Goal: Information Seeking & Learning: Learn about a topic

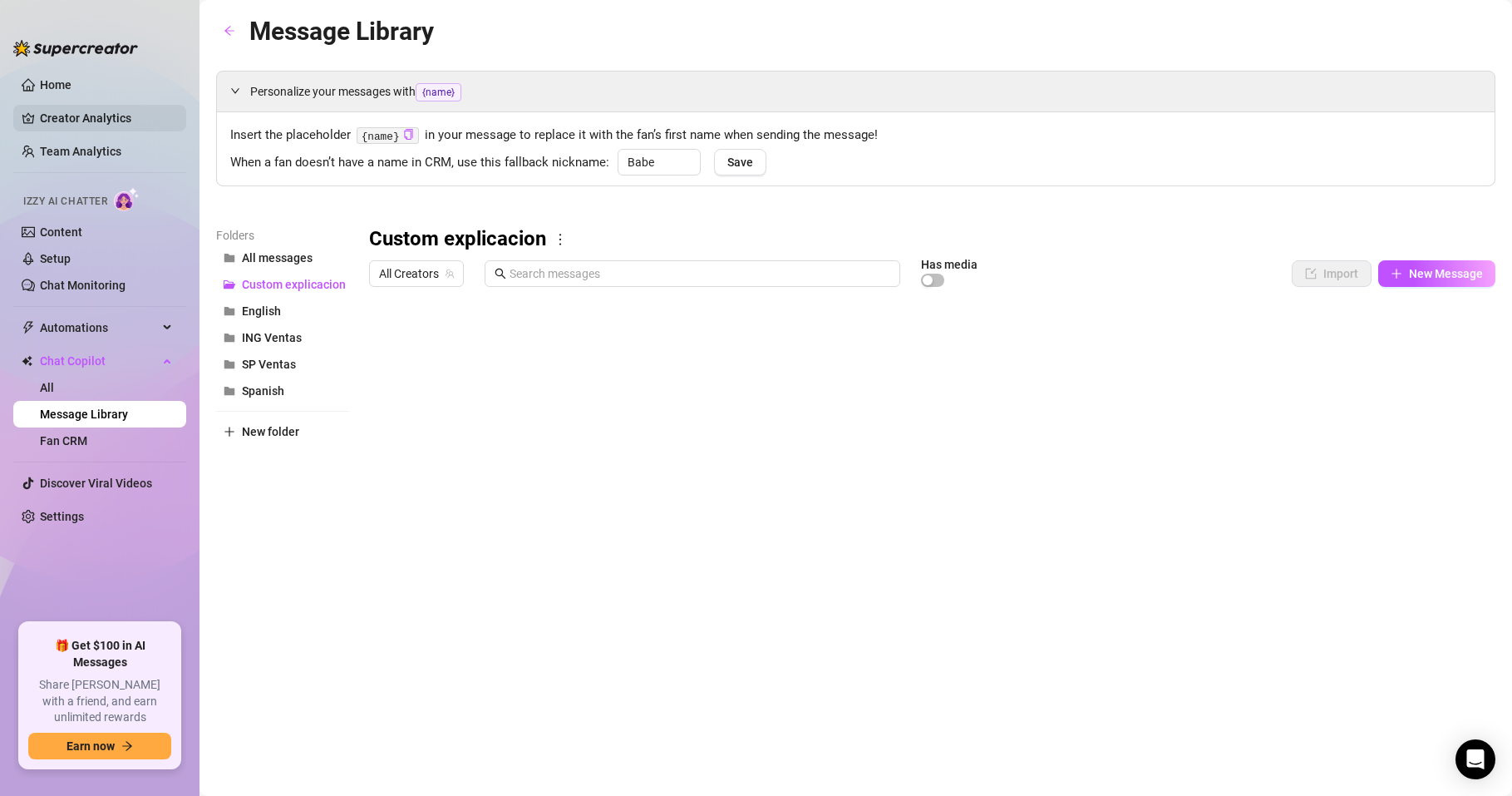
click at [94, 118] on link "Creator Analytics" at bounding box center [106, 117] width 133 height 27
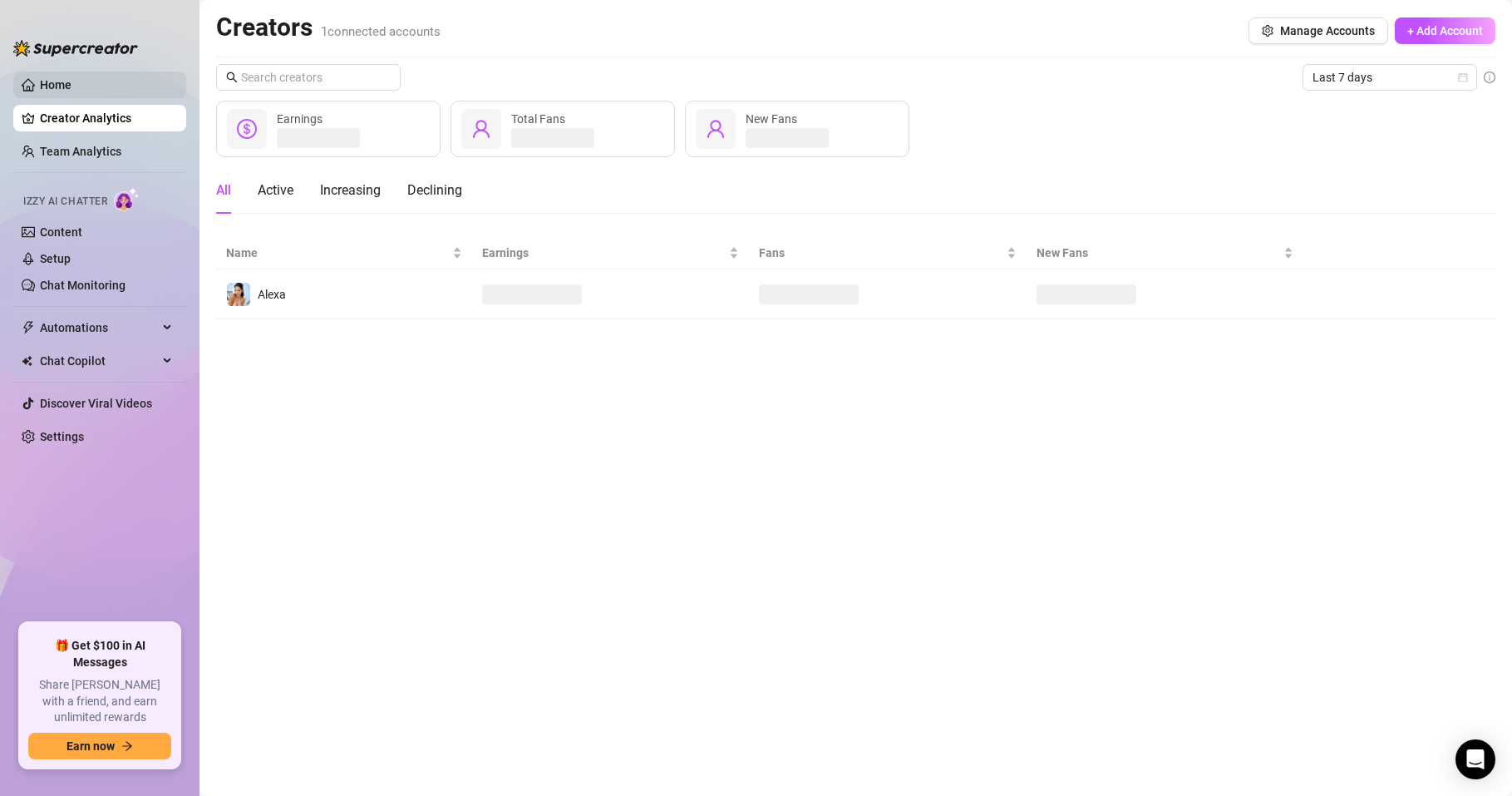
click at [61, 86] on link "Home" at bounding box center [56, 84] width 31 height 14
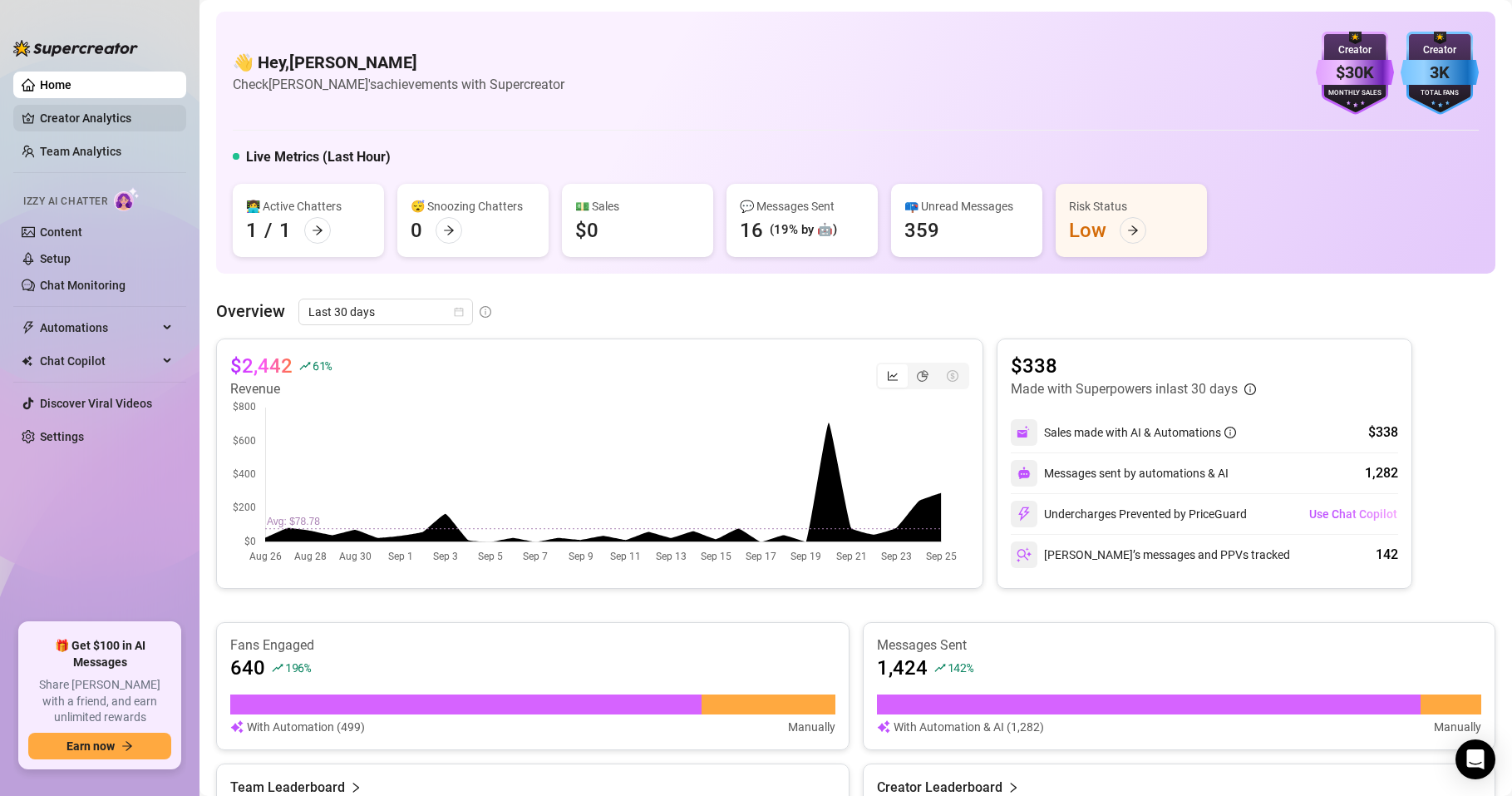
click at [108, 121] on link "Creator Analytics" at bounding box center [106, 117] width 133 height 27
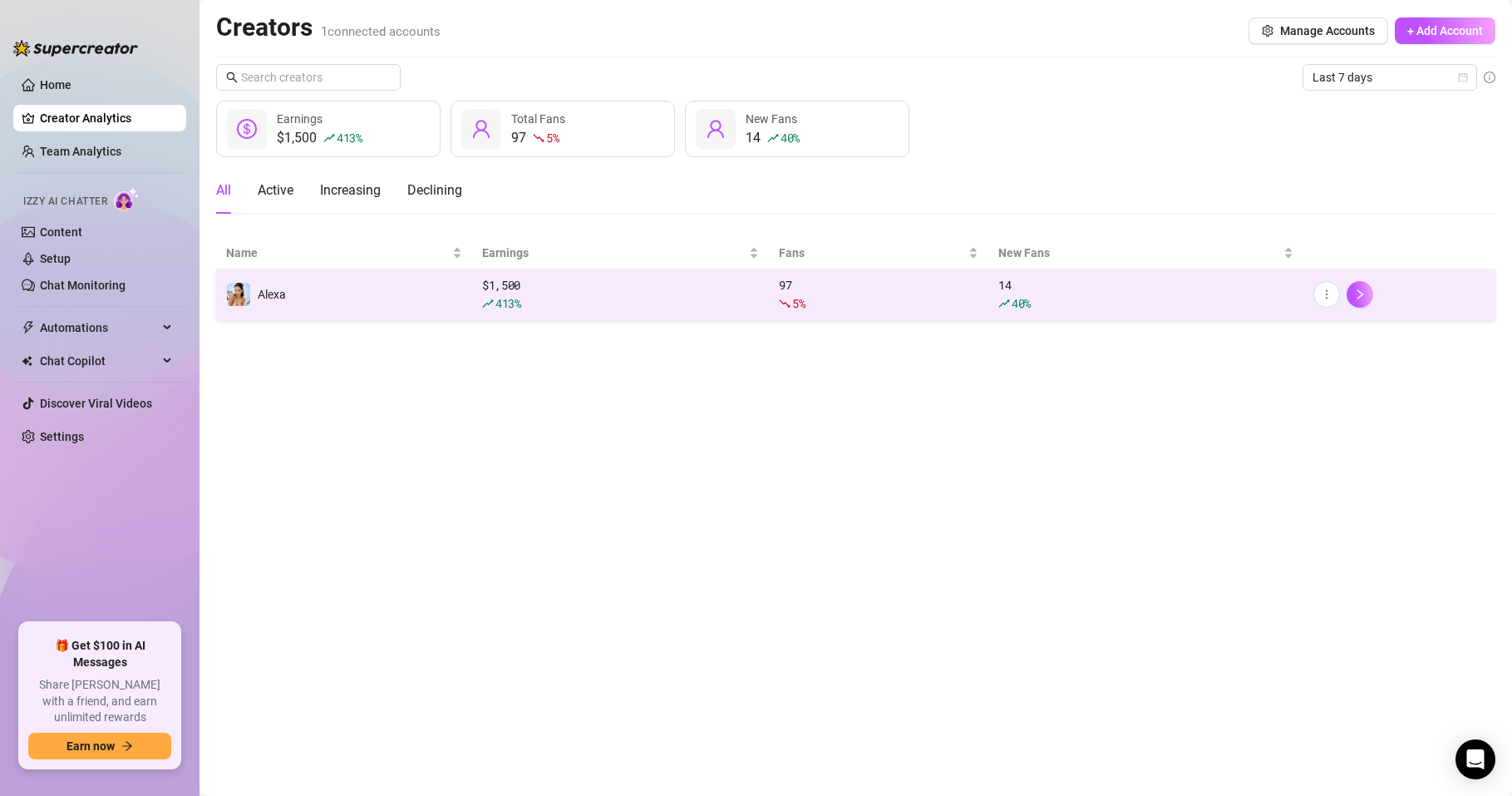
click at [617, 291] on div "$ 1,500 413 %" at bounding box center [621, 294] width 277 height 37
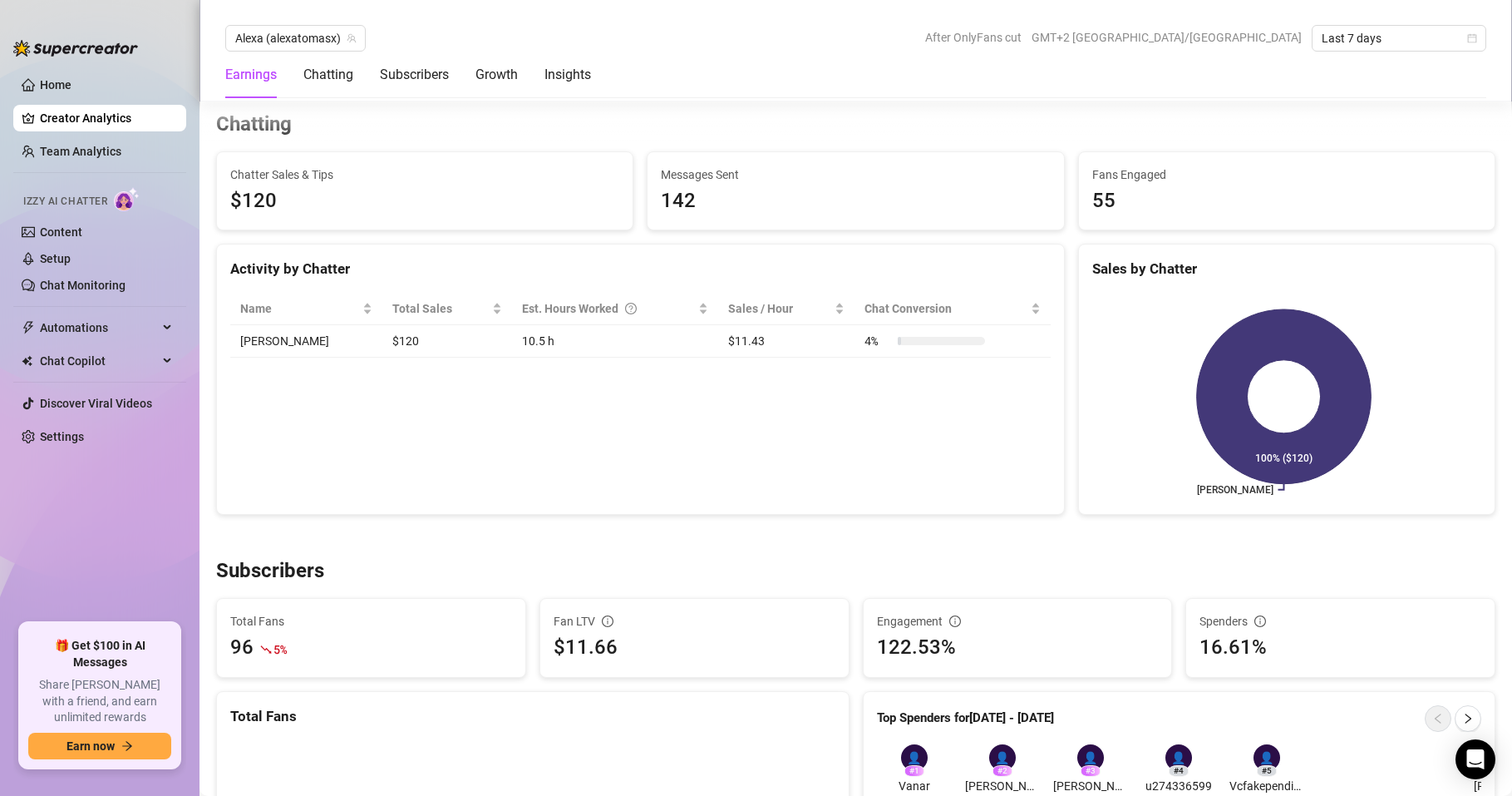
scroll to position [326, 0]
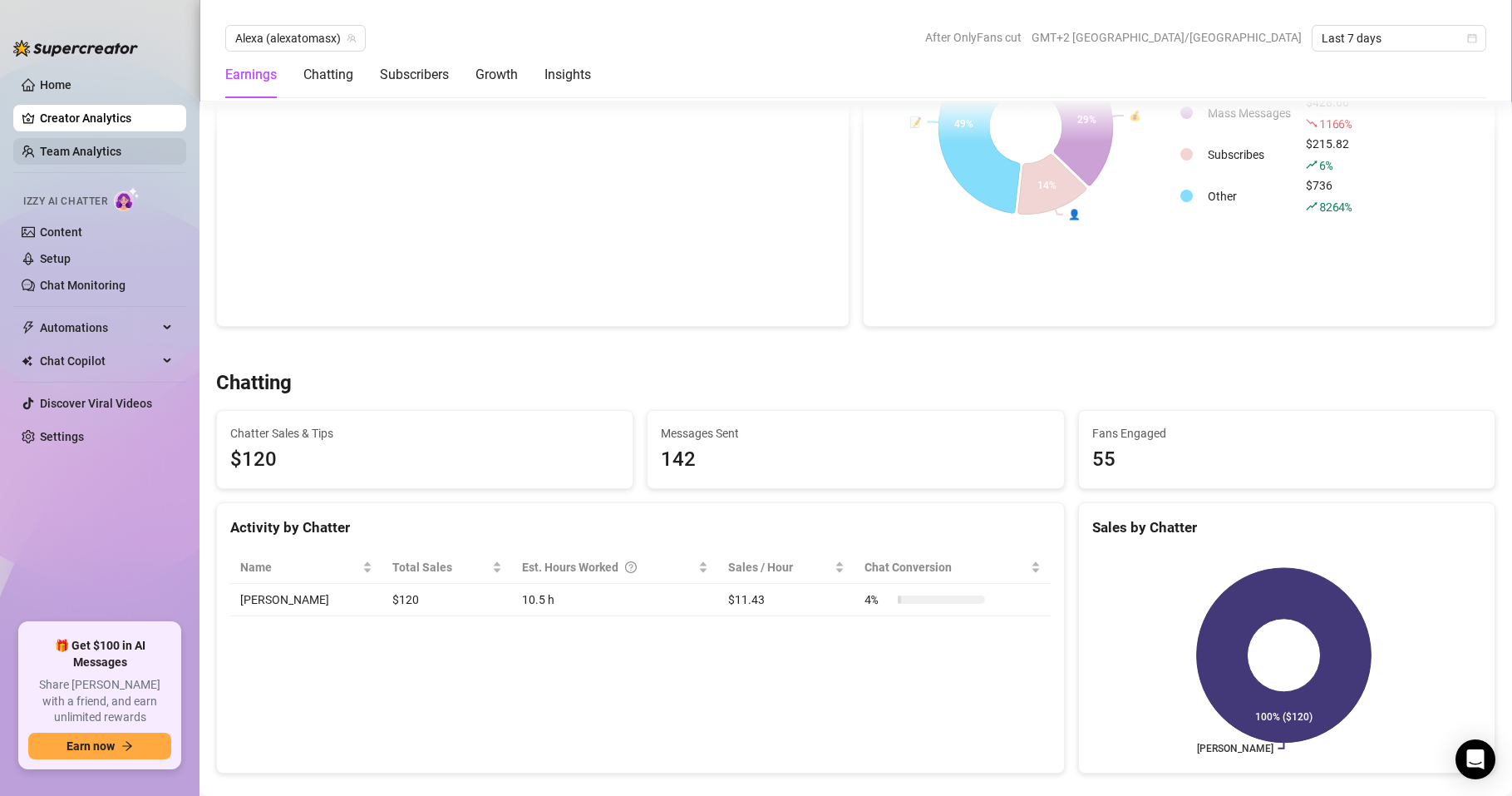
click at [109, 150] on link "Team Analytics" at bounding box center [81, 151] width 82 height 14
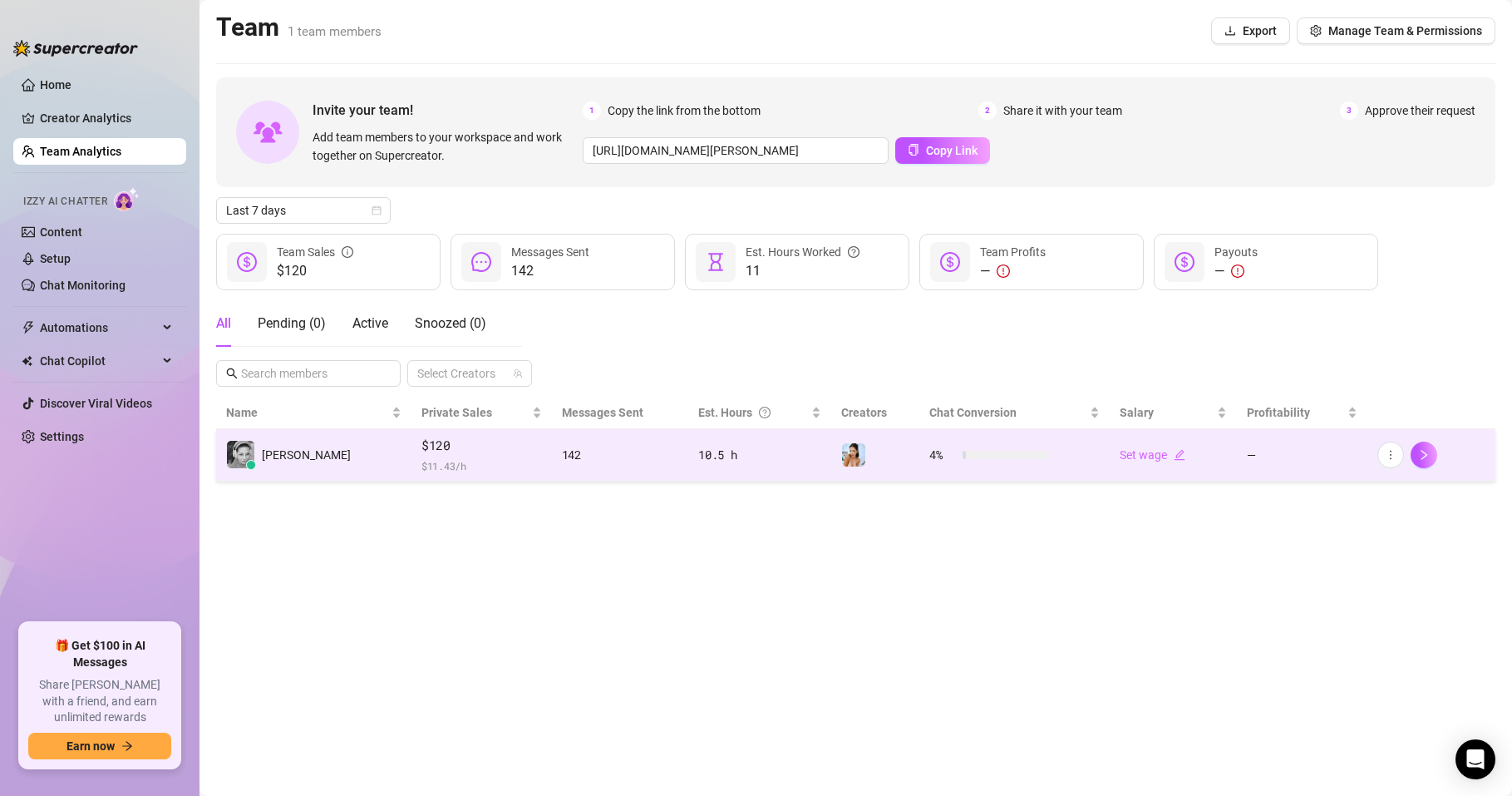
click at [421, 453] on span "$120" at bounding box center [482, 446] width 121 height 20
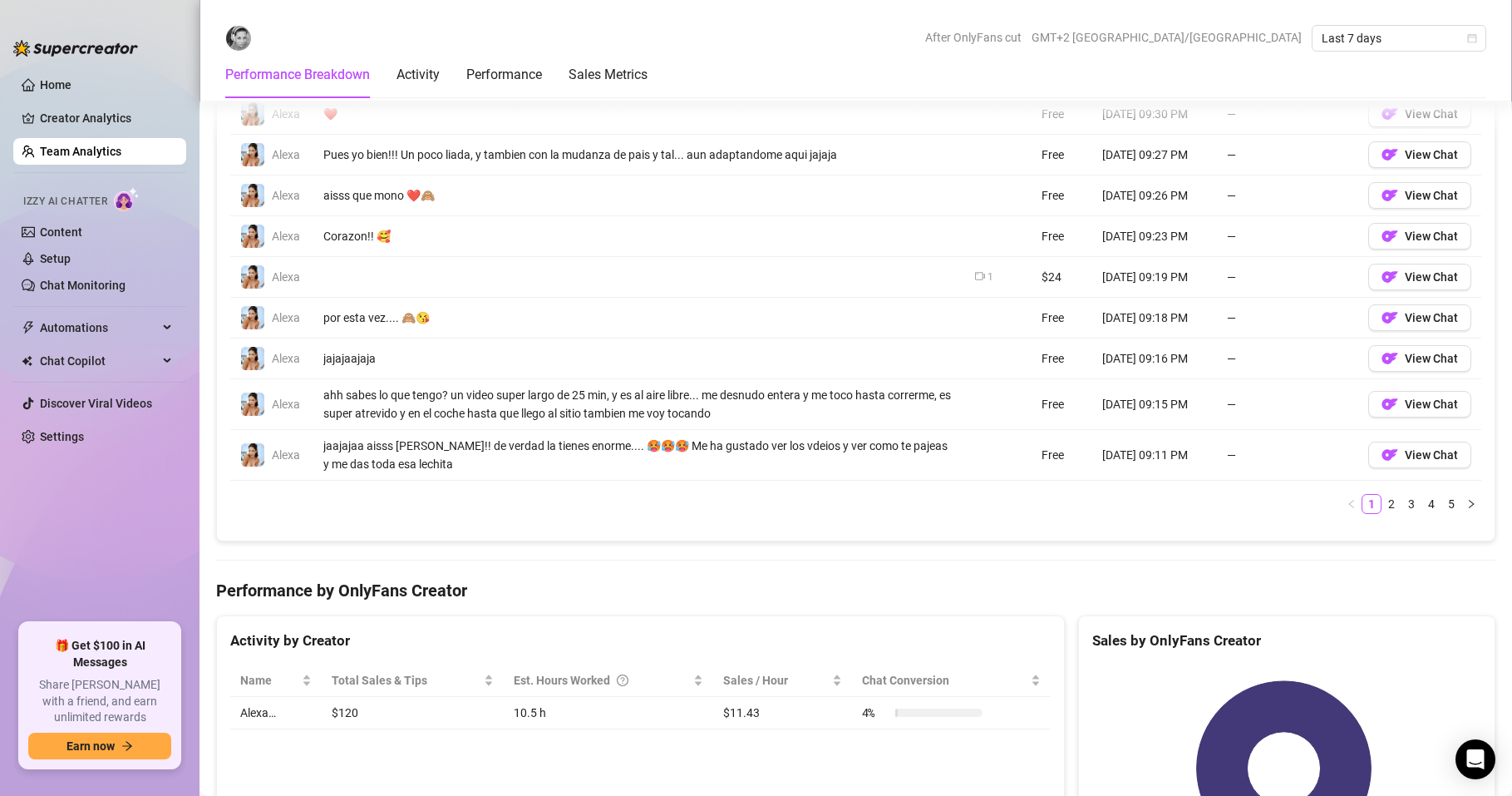
scroll to position [1197, 0]
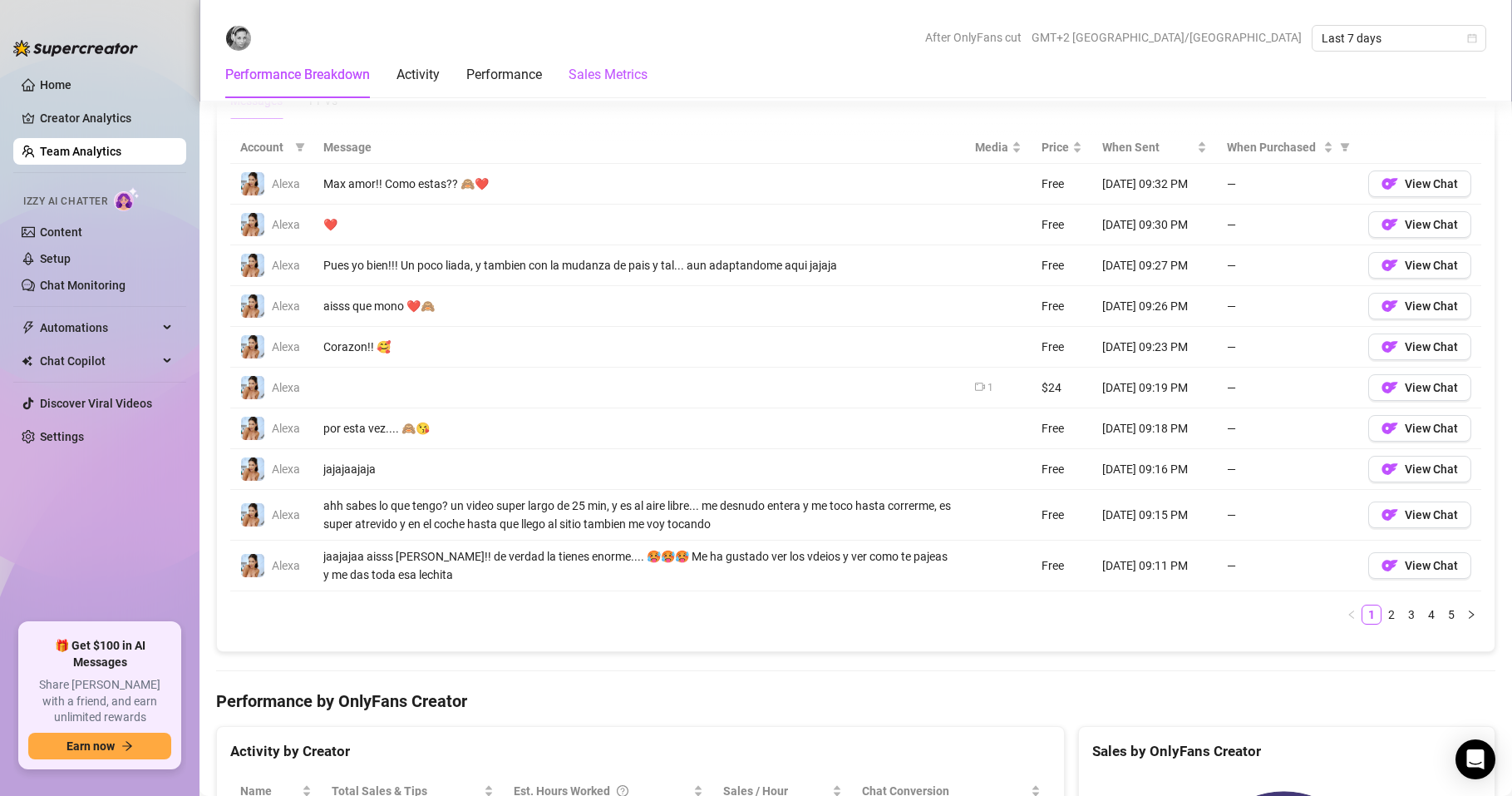
click at [635, 75] on Metrics "Sales Metrics" at bounding box center [608, 75] width 79 height 20
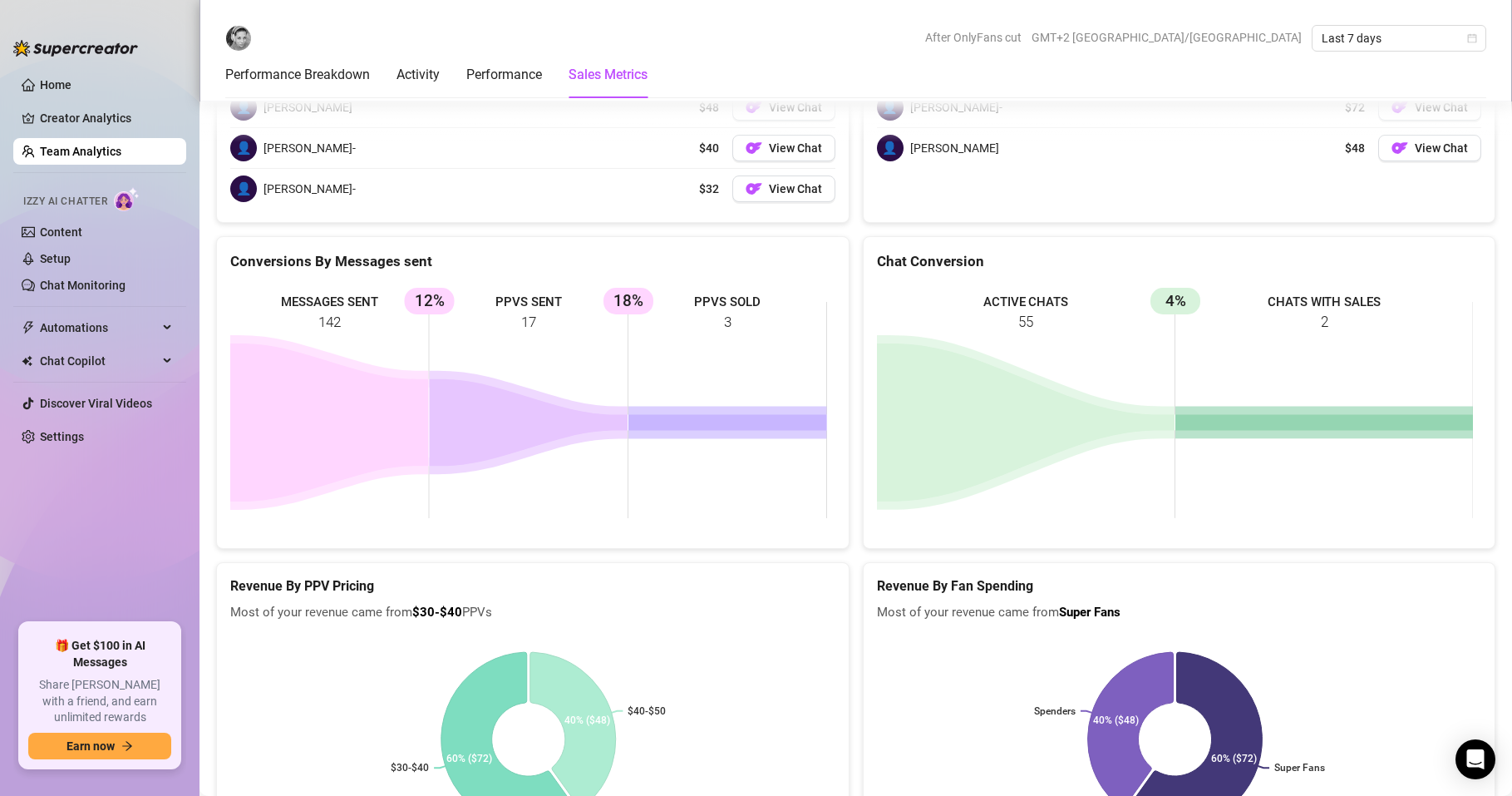
scroll to position [2340, 0]
